Goal: Transaction & Acquisition: Purchase product/service

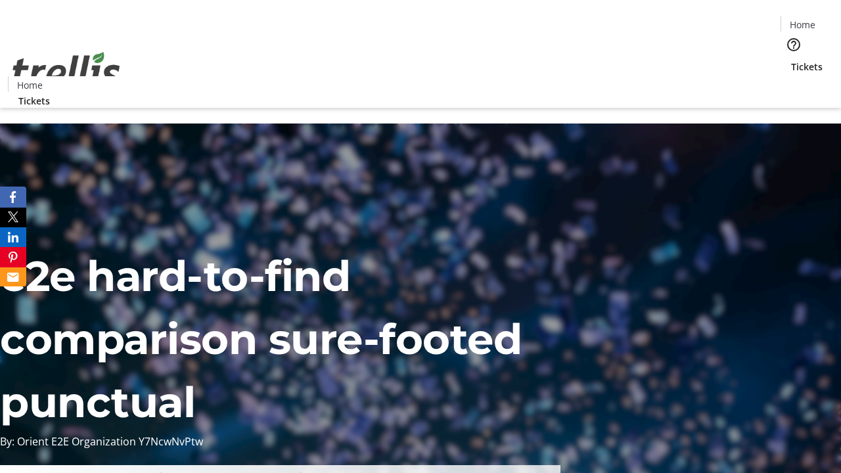
click at [791, 60] on span "Tickets" at bounding box center [807, 67] width 32 height 14
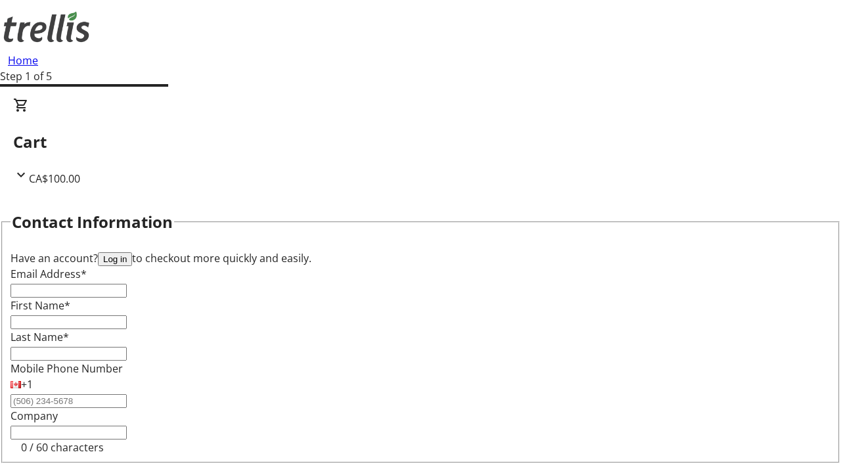
type input "FREE"
type input "[EMAIL_ADDRESS][DOMAIN_NAME]"
type input "[PERSON_NAME]"
